Goal: Transaction & Acquisition: Purchase product/service

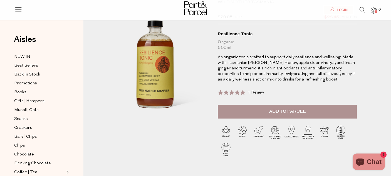
scroll to position [38, 0]
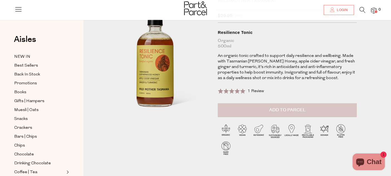
click at [274, 111] on span "Add to Parcel" at bounding box center [287, 110] width 36 height 6
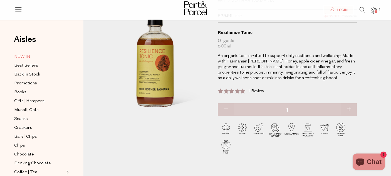
click at [28, 55] on span "NEW IN" at bounding box center [22, 57] width 16 height 7
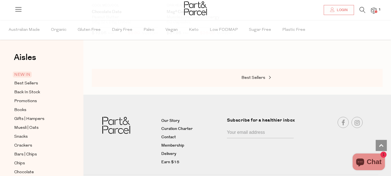
scroll to position [535, 0]
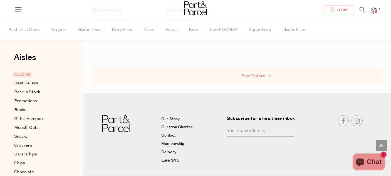
click at [253, 74] on span "Best Sellers" at bounding box center [253, 76] width 24 height 4
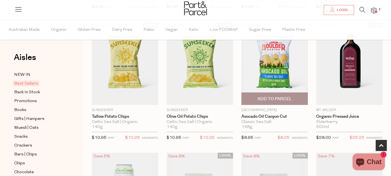
scroll to position [178, 0]
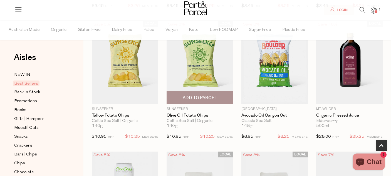
click at [206, 98] on span "Add To Parcel" at bounding box center [200, 98] width 34 height 6
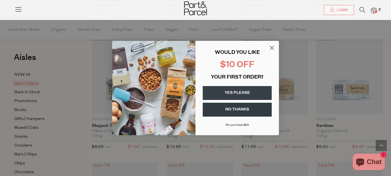
scroll to position [421, 0]
click at [231, 92] on button "YES PLEASE" at bounding box center [237, 93] width 69 height 14
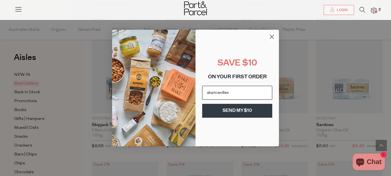
scroll to position [0, 0]
type input "akaricandles@gmail.com"
click at [245, 111] on button "SEND MY $10" at bounding box center [237, 111] width 70 height 14
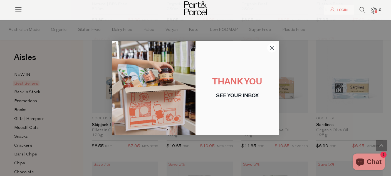
click at [269, 48] on circle "Close dialog" at bounding box center [271, 47] width 9 height 9
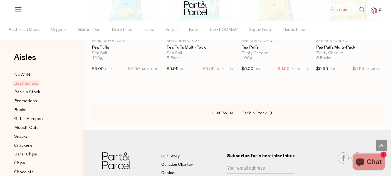
scroll to position [1257, 0]
click at [249, 111] on span "Back in Stock" at bounding box center [253, 113] width 25 height 4
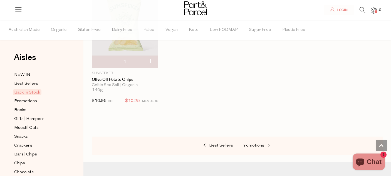
scroll to position [345, 0]
click at [246, 146] on span "Promotions" at bounding box center [252, 146] width 23 height 4
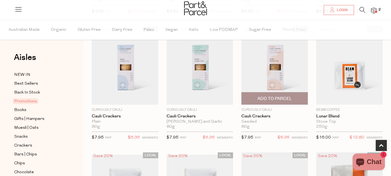
scroll to position [174, 0]
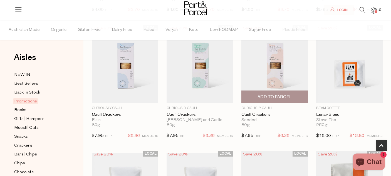
click at [274, 93] on span "Add To Parcel" at bounding box center [274, 97] width 63 height 12
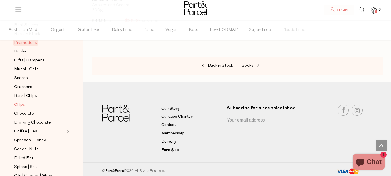
scroll to position [59, 0]
click at [33, 96] on span "Bars | Chips" at bounding box center [25, 96] width 23 height 7
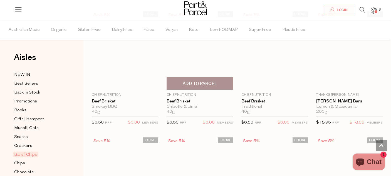
scroll to position [697, 0]
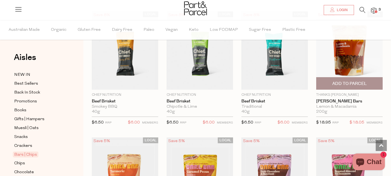
click at [335, 81] on span "Add To Parcel" at bounding box center [349, 84] width 34 height 6
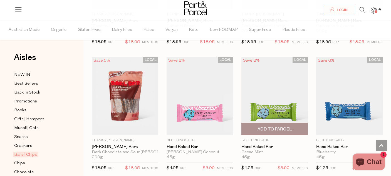
scroll to position [909, 0]
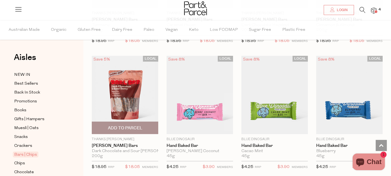
click at [117, 126] on span "Add To Parcel" at bounding box center [125, 128] width 34 height 6
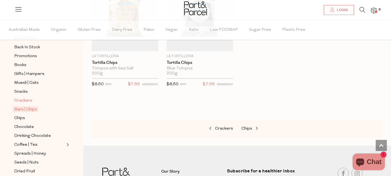
scroll to position [46, 0]
click at [32, 126] on span "Chocolate" at bounding box center [24, 126] width 20 height 7
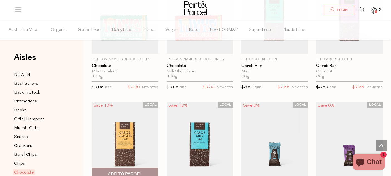
scroll to position [1373, 0]
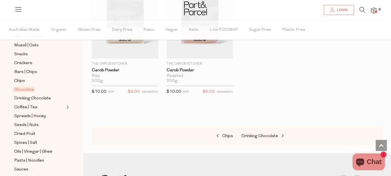
scroll to position [84, 0]
click at [30, 107] on span "Coffee | Tea" at bounding box center [25, 106] width 23 height 7
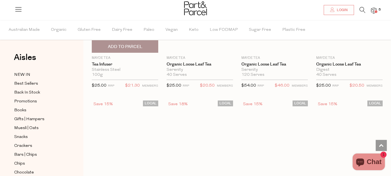
scroll to position [1244, 0]
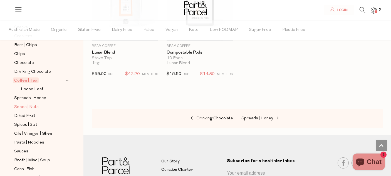
scroll to position [114, 0]
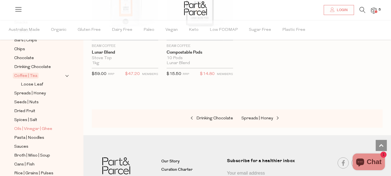
click at [38, 128] on span "Oils | Vinegar | Ghee" at bounding box center [33, 129] width 38 height 7
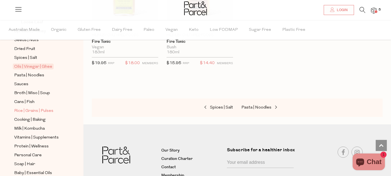
scroll to position [181, 0]
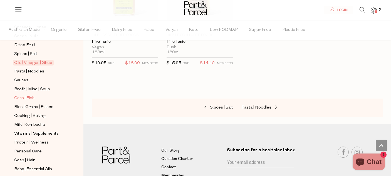
click at [29, 98] on span "Cans | Fish" at bounding box center [24, 98] width 20 height 7
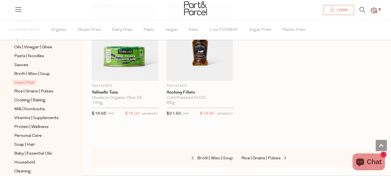
scroll to position [198, 0]
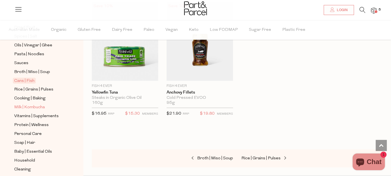
click at [36, 106] on span "Milk | Kombucha" at bounding box center [29, 107] width 31 height 7
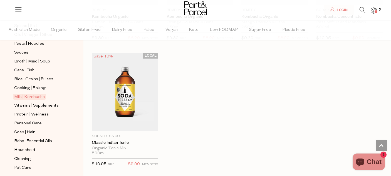
scroll to position [210, 0]
click at [32, 119] on span "Personal Care" at bounding box center [28, 122] width 28 height 7
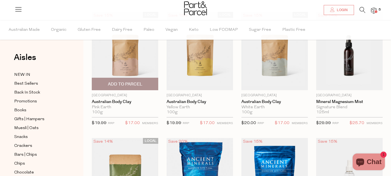
scroll to position [63, 0]
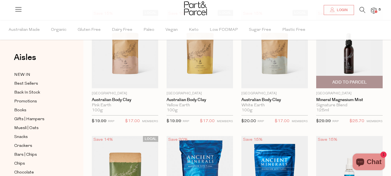
click at [346, 65] on img at bounding box center [349, 49] width 66 height 78
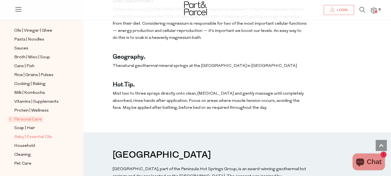
scroll to position [390, 0]
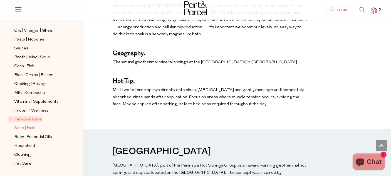
click at [28, 128] on span "Soap | Hair" at bounding box center [24, 128] width 21 height 7
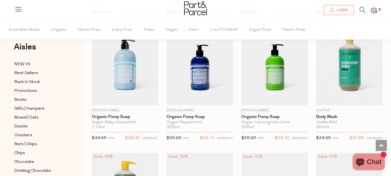
scroll to position [12, 0]
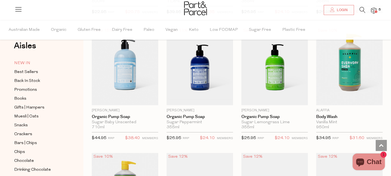
click at [28, 62] on span "NEW IN" at bounding box center [22, 63] width 16 height 7
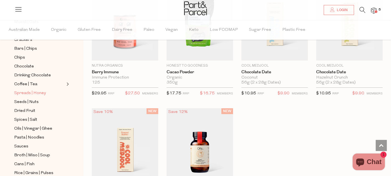
scroll to position [108, 0]
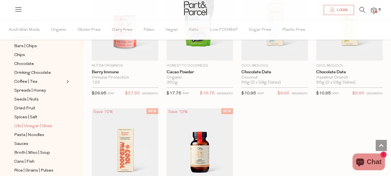
click at [35, 124] on span "Oils | Vinegar | Ghee" at bounding box center [33, 126] width 38 height 7
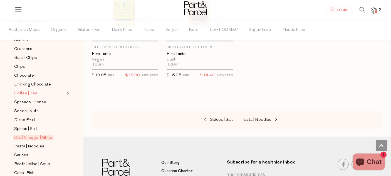
scroll to position [99, 0]
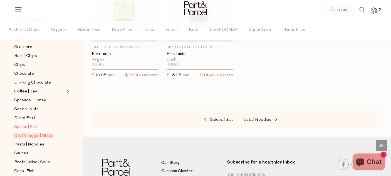
click at [34, 126] on span "Spices | Salt" at bounding box center [25, 127] width 23 height 7
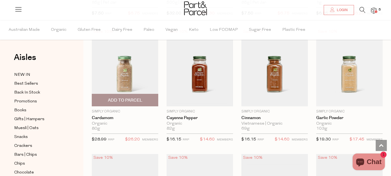
scroll to position [684, 0]
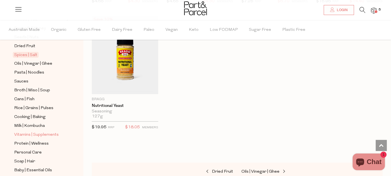
scroll to position [173, 0]
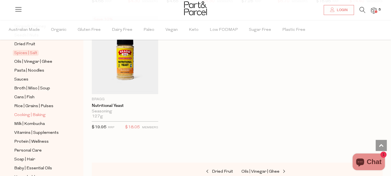
click at [39, 114] on span "Cooking | Baking" at bounding box center [29, 115] width 31 height 7
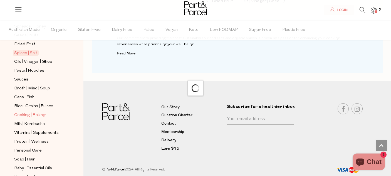
scroll to position [3, 0]
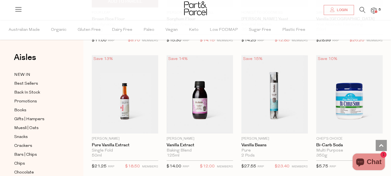
scroll to position [2451, 0]
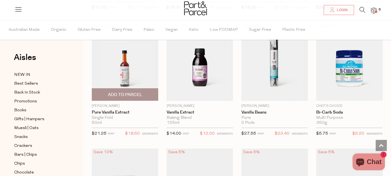
click at [123, 92] on span "Add To Parcel" at bounding box center [125, 95] width 34 height 6
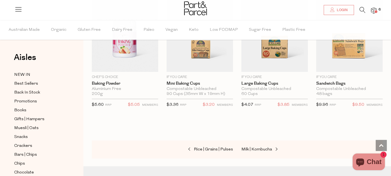
scroll to position [2607, 0]
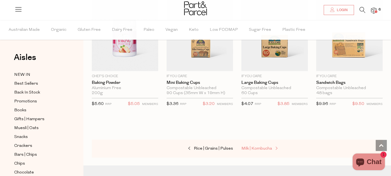
click at [252, 147] on span "Milk | Kombucha" at bounding box center [256, 149] width 31 height 4
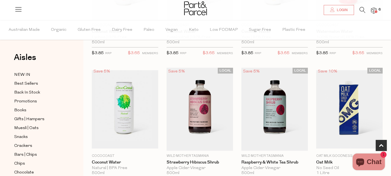
scroll to position [269, 0]
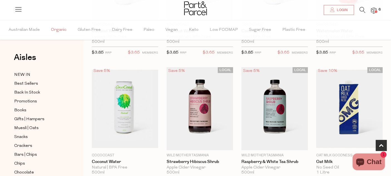
click at [58, 30] on span "Organic" at bounding box center [59, 29] width 16 height 19
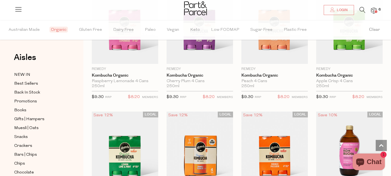
scroll to position [611, 0]
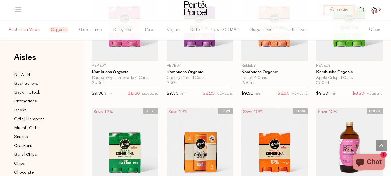
click at [35, 29] on span "Australian Made" at bounding box center [24, 29] width 31 height 19
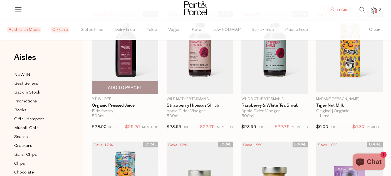
scroll to position [68, 0]
click at [129, 64] on img at bounding box center [125, 52] width 66 height 83
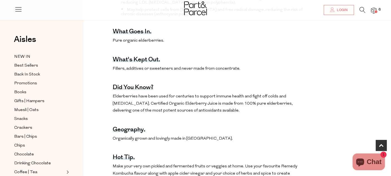
scroll to position [251, 0]
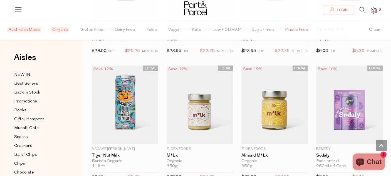
scroll to position [123, 0]
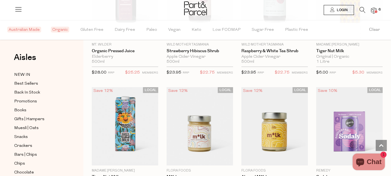
click at [338, 9] on span "Login" at bounding box center [341, 10] width 12 height 5
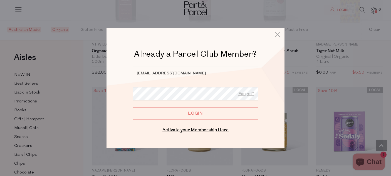
type input "akaricandles@gmai.com"
click at [195, 113] on input "Login" at bounding box center [195, 113] width 125 height 12
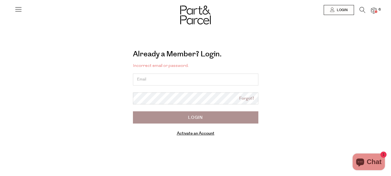
click at [372, 9] on img at bounding box center [374, 11] width 6 height 6
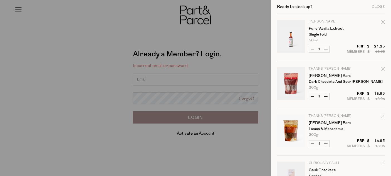
click at [242, 30] on div at bounding box center [195, 88] width 391 height 176
